Goal: Find specific page/section: Find specific page/section

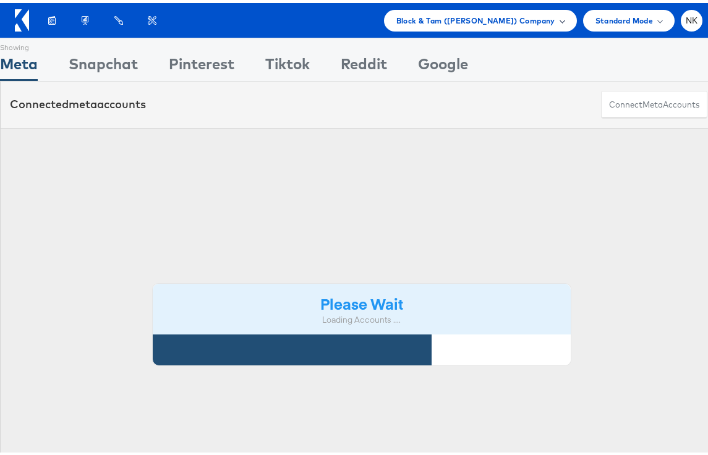
click at [449, 26] on div "Block & Tam (Veronica Beard) Company" at bounding box center [480, 18] width 193 height 22
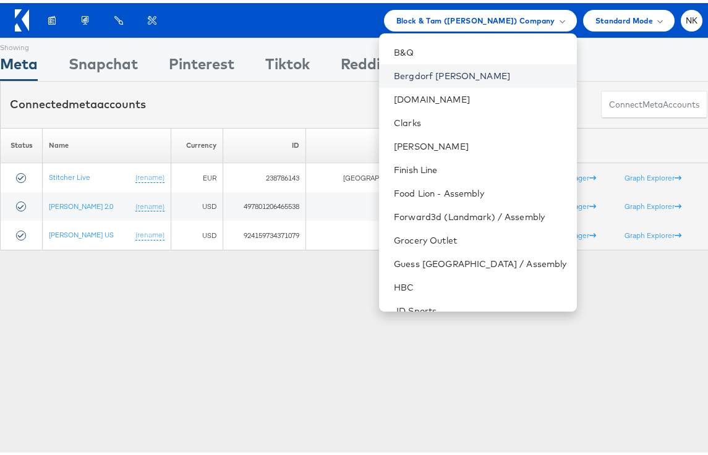
scroll to position [445, 0]
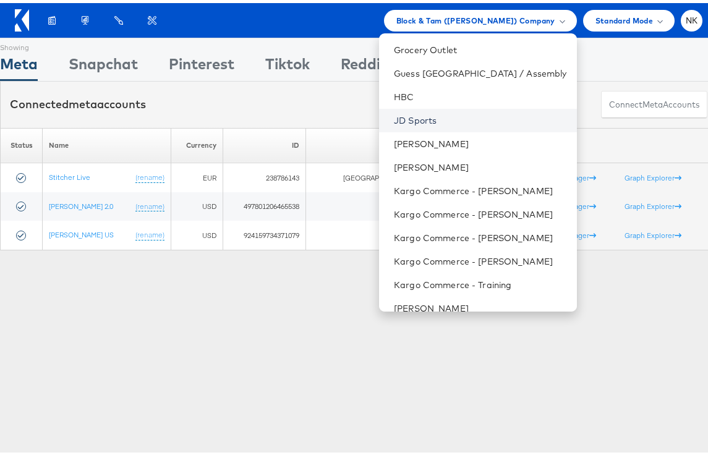
click at [454, 122] on link "JD Sports" at bounding box center [480, 117] width 172 height 12
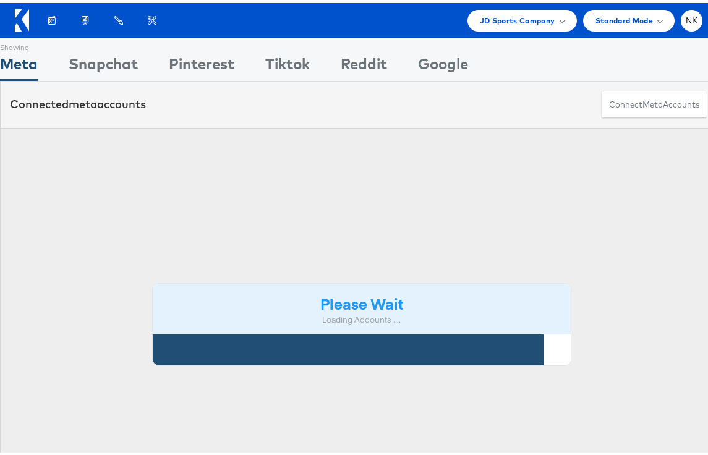
scroll to position [0, 6]
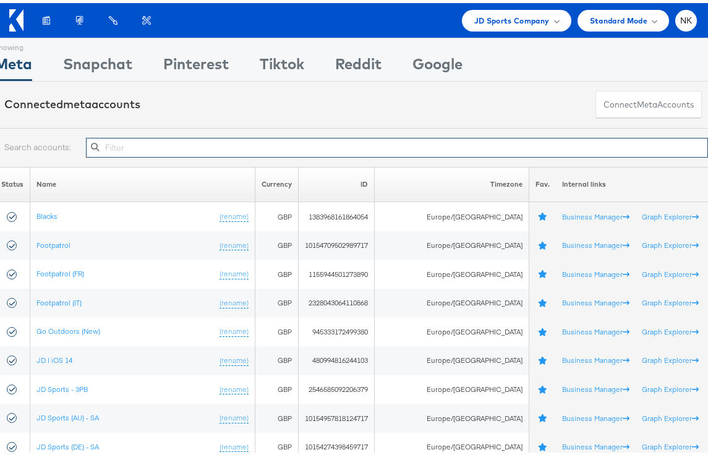
click at [156, 145] on input "text" at bounding box center [397, 145] width 622 height 20
paste input "10154264656484717"
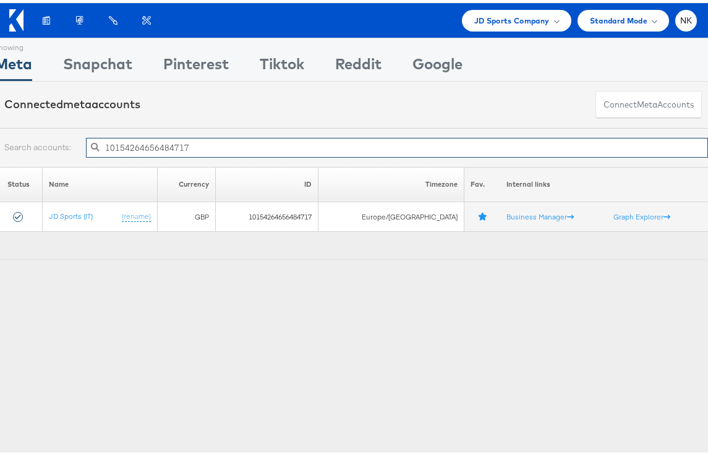
type input "10154264656484717"
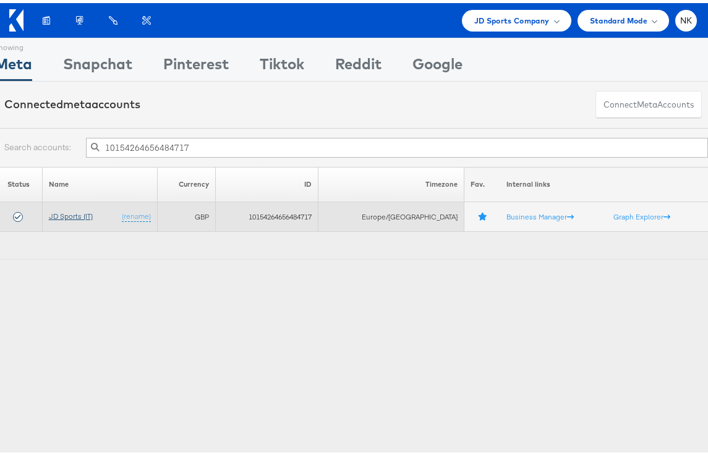
click at [78, 210] on link "JD Sports (IT)" at bounding box center [71, 212] width 44 height 9
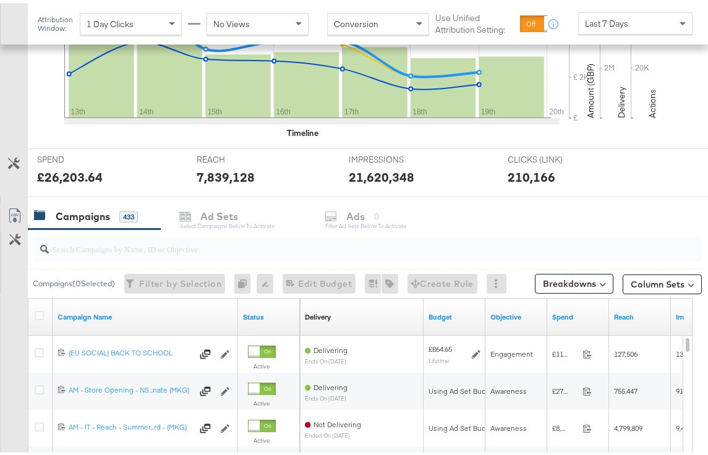
scroll to position [473, 0]
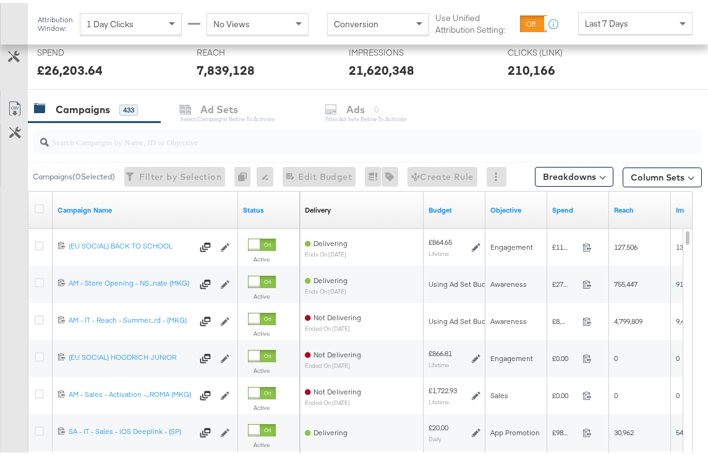
click at [209, 136] on input "search" at bounding box center [346, 134] width 595 height 24
paste input "6596075055661"
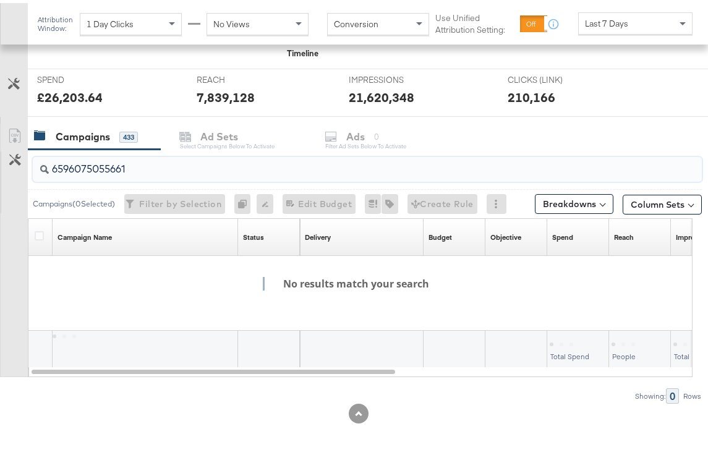
scroll to position [446, 0]
click at [56, 168] on input "6596075055661" at bounding box center [346, 161] width 595 height 24
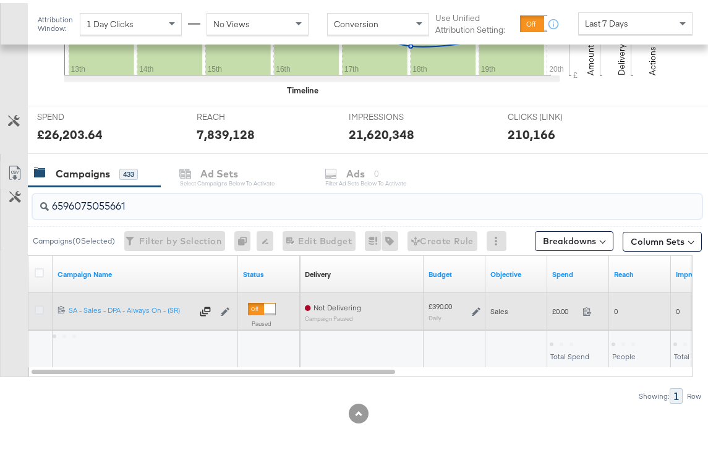
type input "6596075055661"
click at [36, 302] on icon at bounding box center [39, 306] width 9 height 9
click at [0, 0] on input "checkbox" at bounding box center [0, 0] width 0 height 0
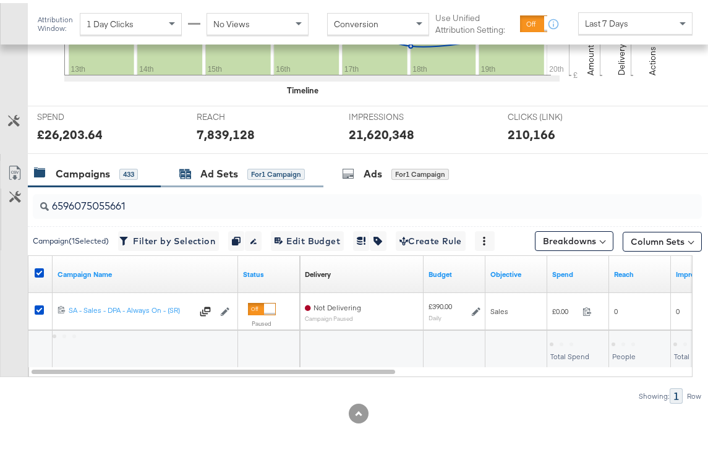
click at [226, 169] on div "Ad Sets" at bounding box center [219, 171] width 38 height 14
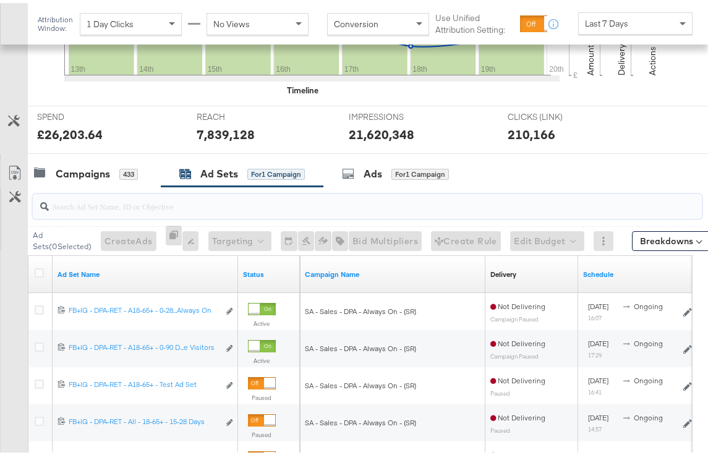
click at [179, 192] on input "search" at bounding box center [346, 198] width 595 height 24
paste input "6840263048261"
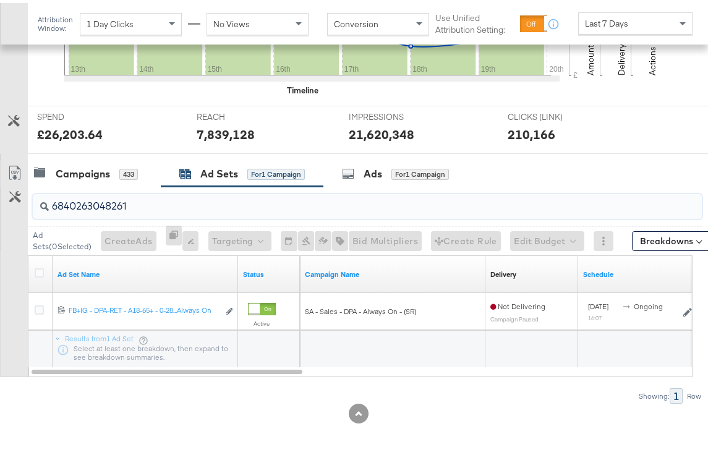
type input "6840263048261"
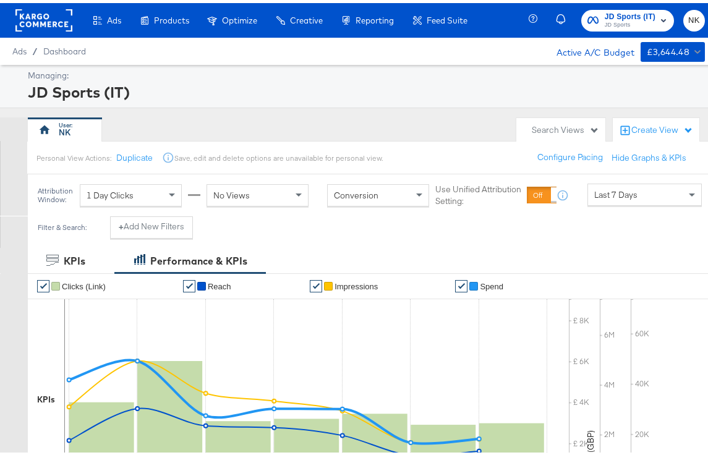
click at [49, 22] on rect at bounding box center [43, 17] width 57 height 22
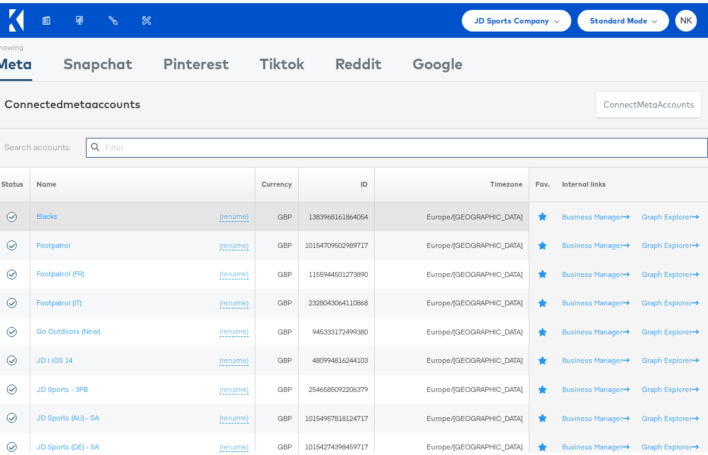
scroll to position [407, 0]
